Goal: Contribute content

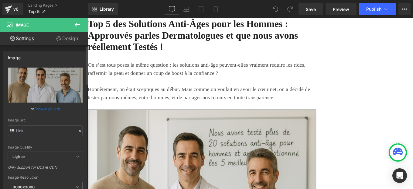
click at [78, 130] on icon at bounding box center [80, 131] width 4 height 4
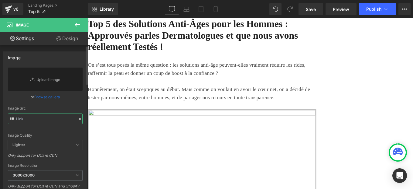
click at [54, 120] on input "text" at bounding box center [45, 118] width 75 height 11
paste input "[URL][DOMAIN_NAME]"
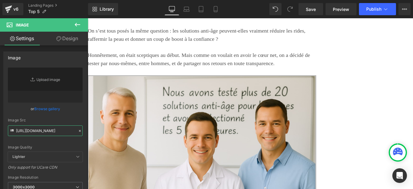
scroll to position [39, 0]
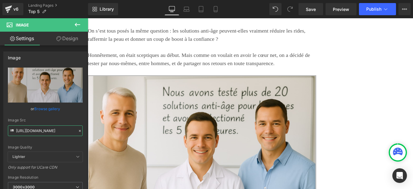
type input "[URL][DOMAIN_NAME]"
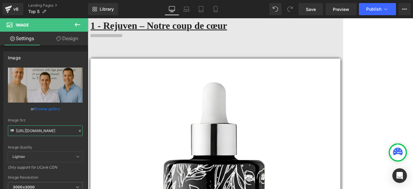
scroll to position [757, 0]
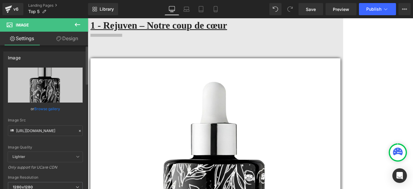
click at [78, 129] on icon at bounding box center [80, 131] width 4 height 4
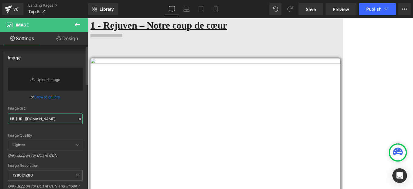
click at [53, 117] on input "[URL][DOMAIN_NAME]" at bounding box center [45, 118] width 75 height 11
paste input "[URL][DOMAIN_NAME]"
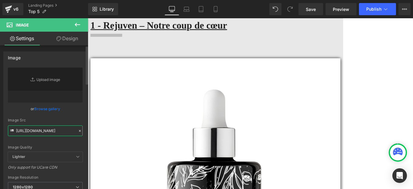
type input "[URL][DOMAIN_NAME]"
click at [84, 113] on div "[URL][DOMAIN_NAME] Replace Image Upload image or Browse gallery Image Src [URL]…" at bounding box center [45, 145] width 83 height 157
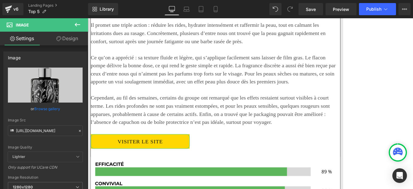
scroll to position [2612, 0]
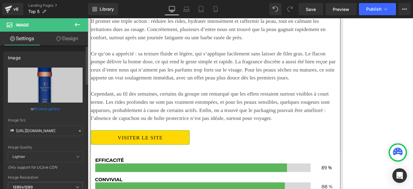
click at [78, 129] on icon at bounding box center [80, 131] width 4 height 4
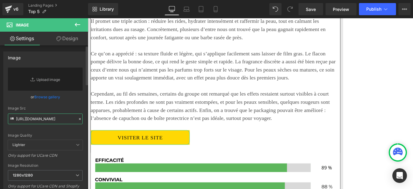
click at [36, 120] on input "[URL][DOMAIN_NAME]" at bounding box center [45, 118] width 75 height 11
paste input "[URL][DOMAIN_NAME]"
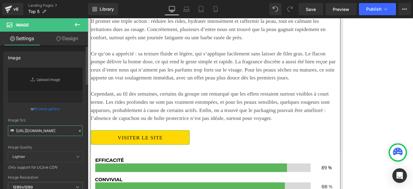
type input "[URL][DOMAIN_NAME]"
click at [83, 112] on div "[URL][DOMAIN_NAME] Replace Image Upload image or Browse gallery Image Src [URL]…" at bounding box center [45, 145] width 83 height 157
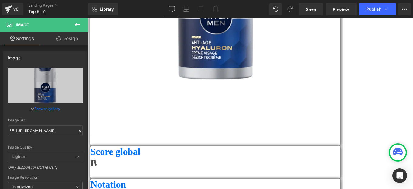
scroll to position [3638, 0]
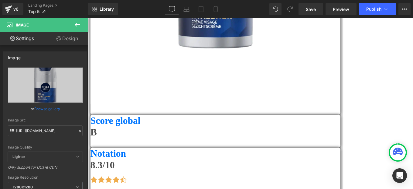
click at [88, 18] on span at bounding box center [88, 18] width 0 height 0
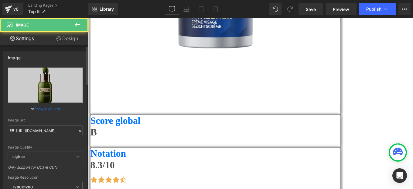
click at [78, 132] on icon at bounding box center [80, 131] width 4 height 4
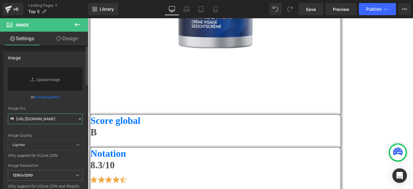
click at [53, 120] on input "[URL][DOMAIN_NAME]" at bounding box center [45, 118] width 75 height 11
paste input "[URL][DOMAIN_NAME]"
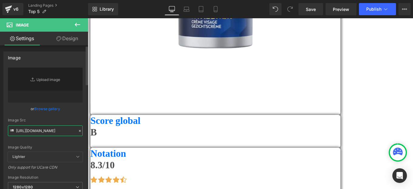
type input "[URL][DOMAIN_NAME]"
click at [82, 113] on div "[URL][DOMAIN_NAME] Replace Image Upload image or Browse gallery Image Src [URL]…" at bounding box center [45, 145] width 83 height 157
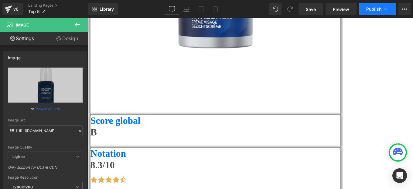
click at [374, 10] on span "Publish" at bounding box center [373, 9] width 15 height 5
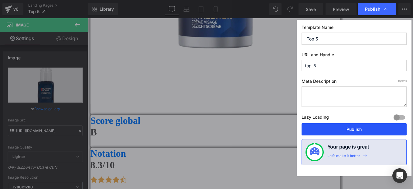
click at [326, 128] on button "Publish" at bounding box center [354, 129] width 105 height 12
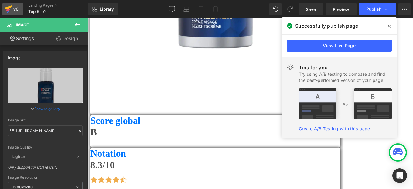
click at [10, 9] on icon at bounding box center [8, 9] width 7 height 15
click at [311, 8] on span "Save" at bounding box center [311, 9] width 10 height 6
click at [16, 6] on div "v6" at bounding box center [16, 9] width 8 height 8
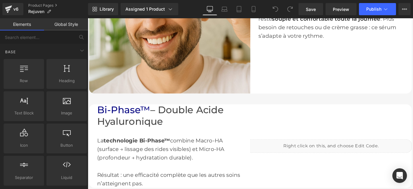
scroll to position [644, 0]
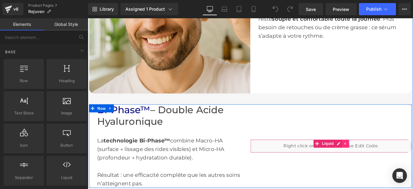
click at [378, 159] on icon at bounding box center [379, 160] width 4 height 5
click at [381, 159] on icon at bounding box center [383, 160] width 4 height 4
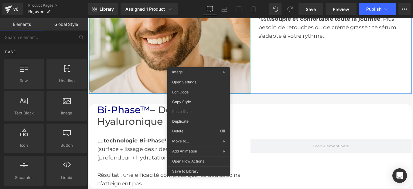
click at [311, 67] on div "Hydratation Intense 24h Heading Grâce à sa formule concentrée, votre peau reste…" at bounding box center [363, 12] width 182 height 182
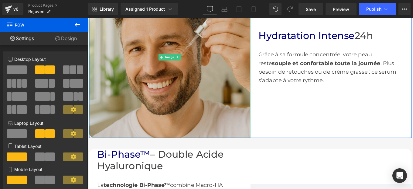
scroll to position [593, 0]
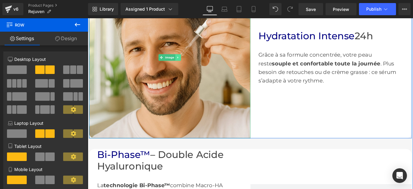
click at [188, 61] on icon at bounding box center [189, 63] width 3 height 4
click at [185, 61] on icon at bounding box center [186, 62] width 3 height 3
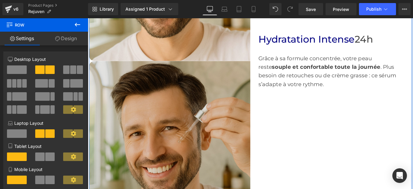
scroll to position [703, 0]
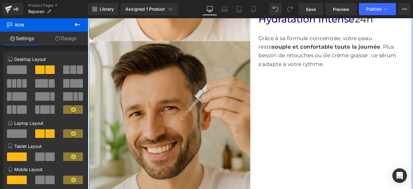
click at [153, 132] on img at bounding box center [180, 135] width 182 height 182
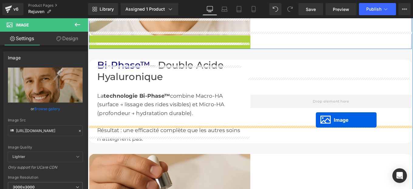
scroll to position [728, 0]
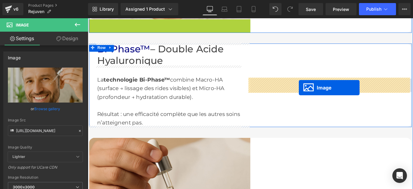
drag, startPoint x: 168, startPoint y: 133, endPoint x: 324, endPoint y: 96, distance: 160.5
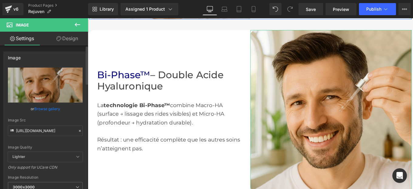
click at [79, 129] on icon at bounding box center [80, 131] width 4 height 4
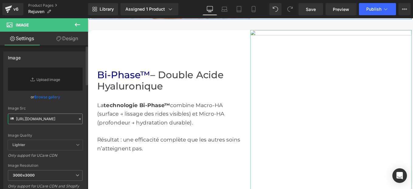
click at [50, 118] on input "https://cdn.shopify.com/s/files/1/0982/5760/0837/files/2_3000x3000.jpg?v=175829…" at bounding box center [45, 118] width 75 height 11
paste input "https://cdn.shopify.com/s/files/1/0982/5760/0837/files/ReviveSkin_1.jpg?v=17582…"
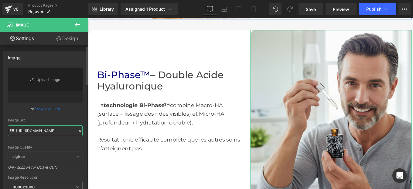
type input "https://cdn.shopify.com/s/files/1/0982/5760/0837/files/ReviveSkin_1.jpg?v=17582…"
click at [79, 113] on div "Image Quality Lighter Lightest Lighter Lighter Lightest Only support for UCare …" at bounding box center [45, 109] width 75 height 84
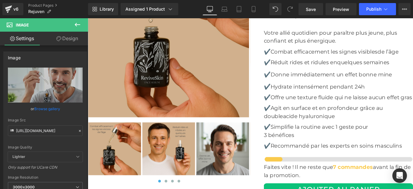
scroll to position [2382, 0]
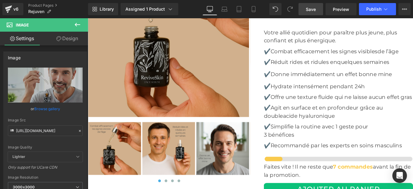
click at [310, 12] on link "Save" at bounding box center [311, 9] width 25 height 12
